Goal: Task Accomplishment & Management: Manage account settings

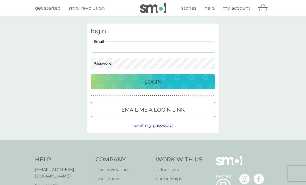
type input "[PERSON_NAME][EMAIL_ADDRESS][DOMAIN_NAME]"
click at [153, 81] on button "Login" at bounding box center [153, 81] width 124 height 15
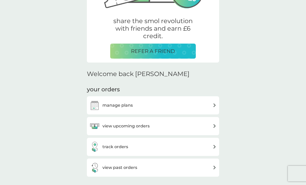
scroll to position [99, 0]
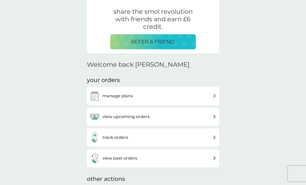
click at [209, 94] on div "manage plans" at bounding box center [152, 96] width 127 height 10
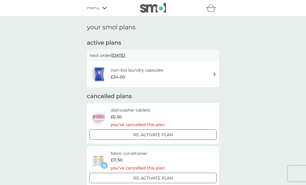
click at [209, 76] on div "non-bio laundry capsules £24.00" at bounding box center [152, 74] width 127 height 18
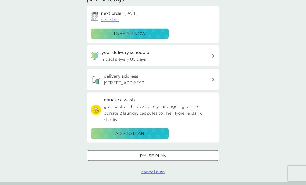
scroll to position [82, 0]
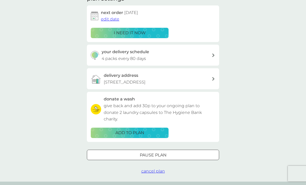
click at [156, 169] on span "cancel plan" at bounding box center [153, 171] width 24 height 5
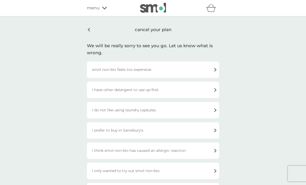
click at [208, 131] on div "I prefer to buy in Sainsbury's." at bounding box center [153, 130] width 132 height 16
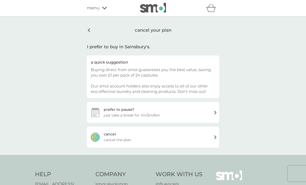
click at [210, 139] on div "[PERSON_NAME] the plan" at bounding box center [153, 137] width 132 height 21
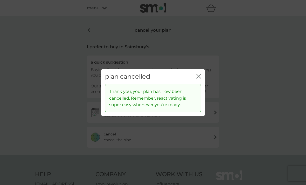
click at [201, 78] on icon "close" at bounding box center [198, 76] width 5 height 5
